Goal: Navigation & Orientation: Find specific page/section

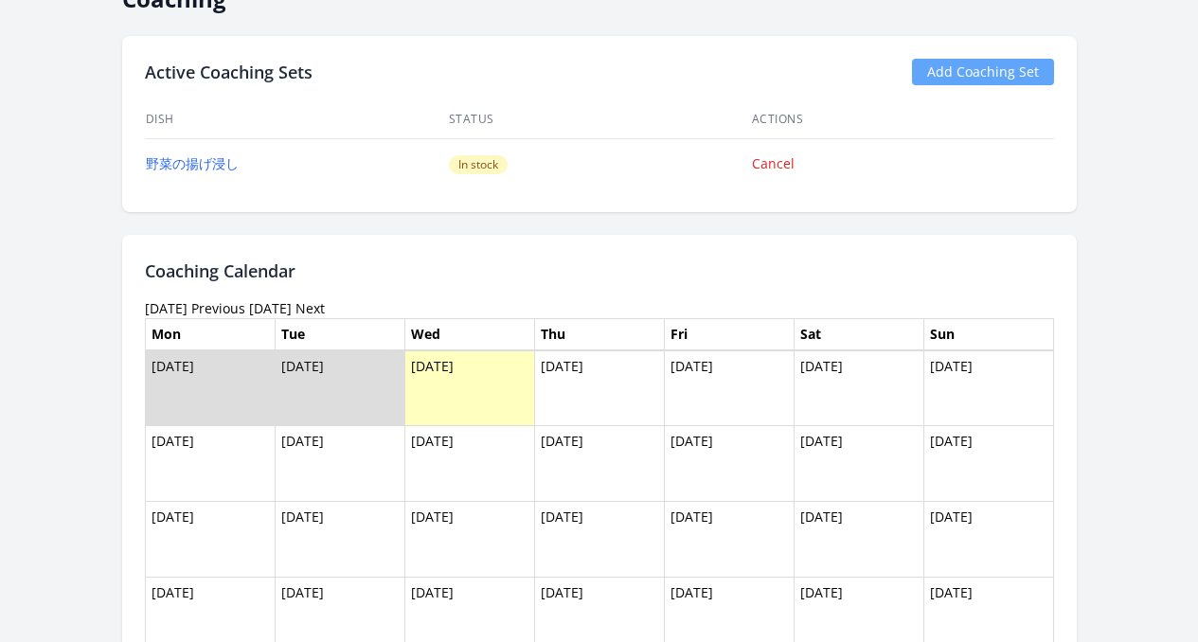
scroll to position [1200, 0]
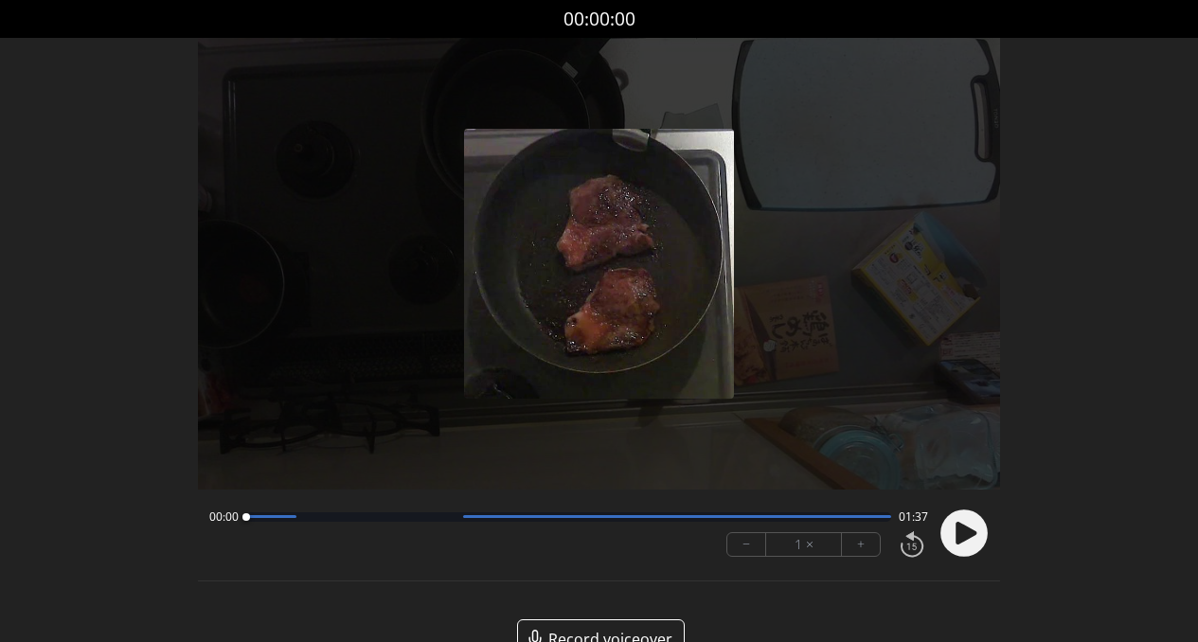
click at [959, 529] on icon at bounding box center [965, 533] width 21 height 23
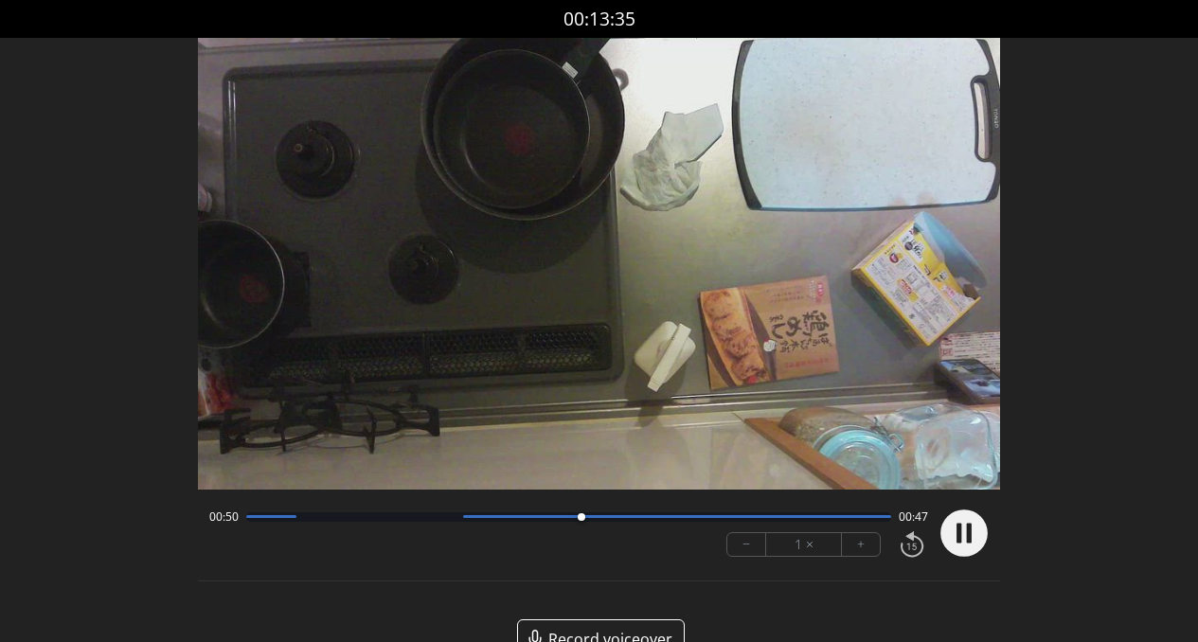
click at [608, 519] on div at bounding box center [569, 516] width 646 height 9
click at [640, 520] on div at bounding box center [569, 516] width 646 height 9
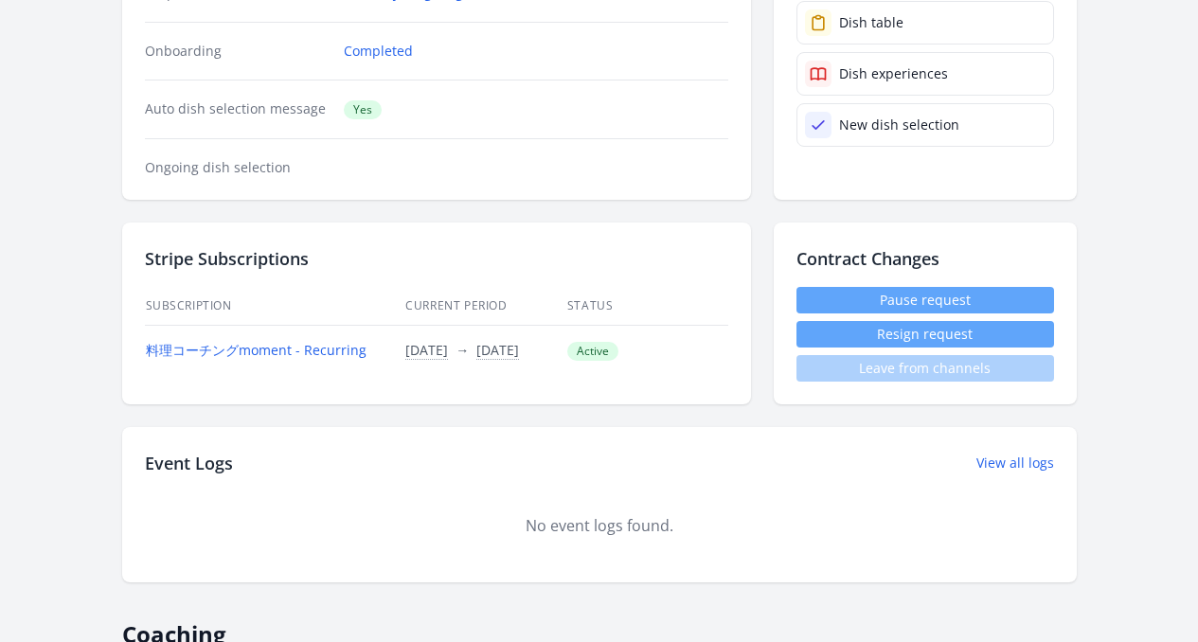
scroll to position [433, 0]
